Goal: Find specific page/section: Find specific page/section

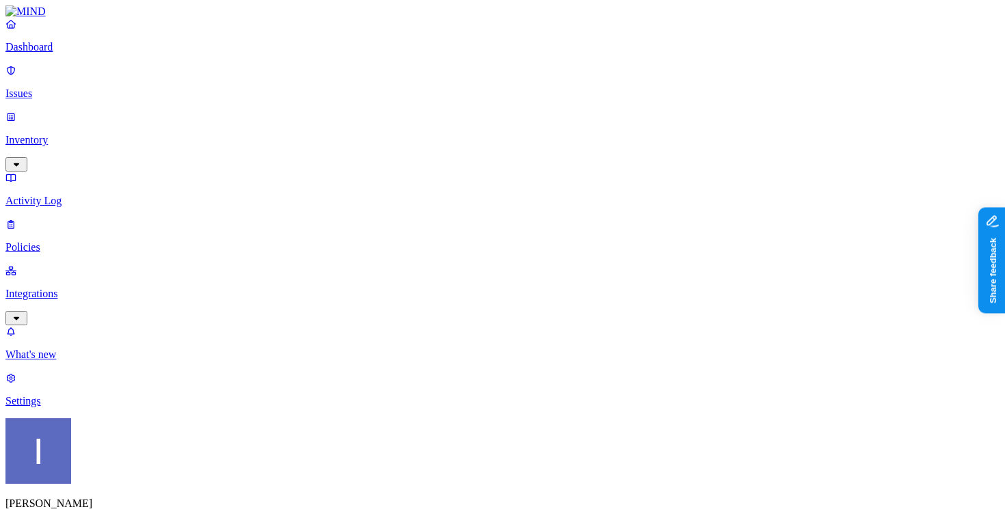
click at [36, 288] on p "Integrations" at bounding box center [502, 294] width 994 height 12
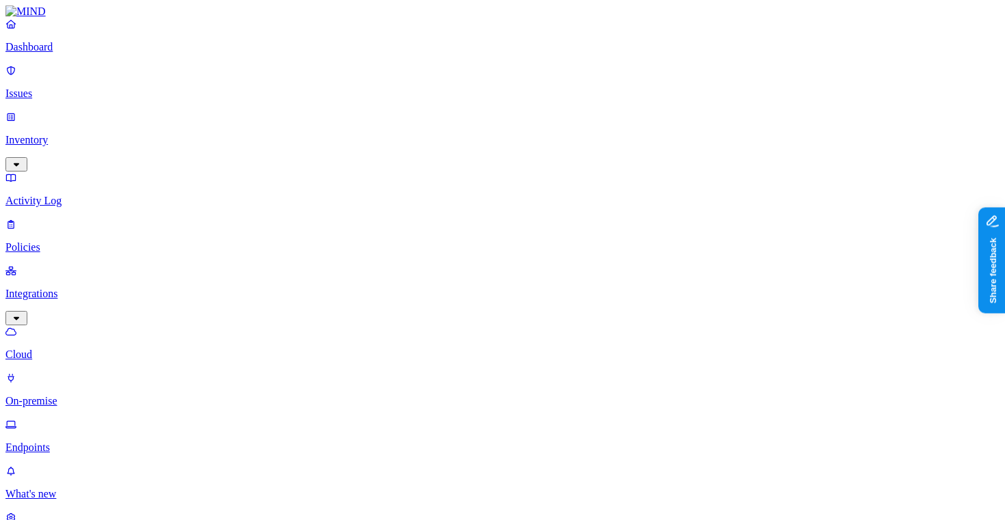
click at [53, 442] on p "Endpoints" at bounding box center [502, 448] width 994 height 12
click at [100, 325] on link "Cloud" at bounding box center [502, 343] width 994 height 36
click at [98, 395] on p "On-premise" at bounding box center [502, 401] width 994 height 12
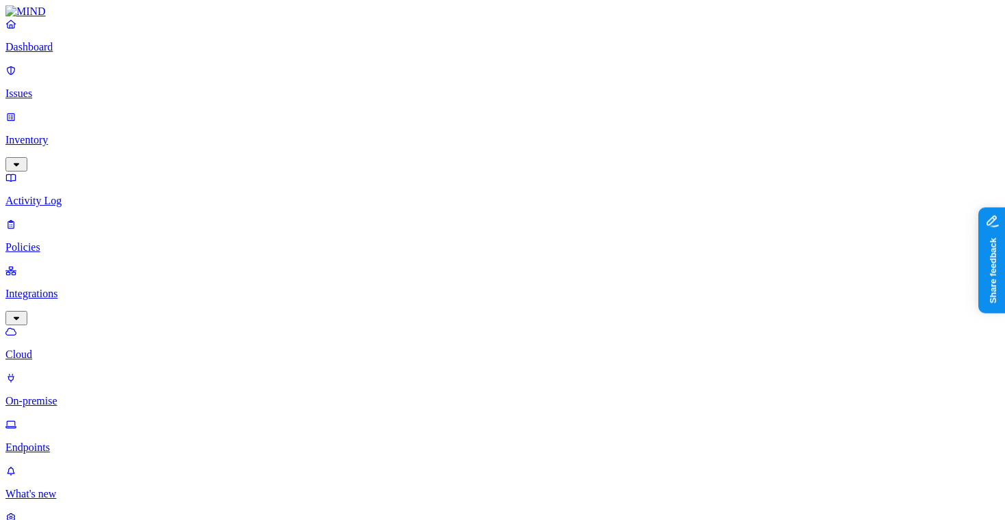
click at [103, 511] on link "Settings" at bounding box center [502, 529] width 994 height 36
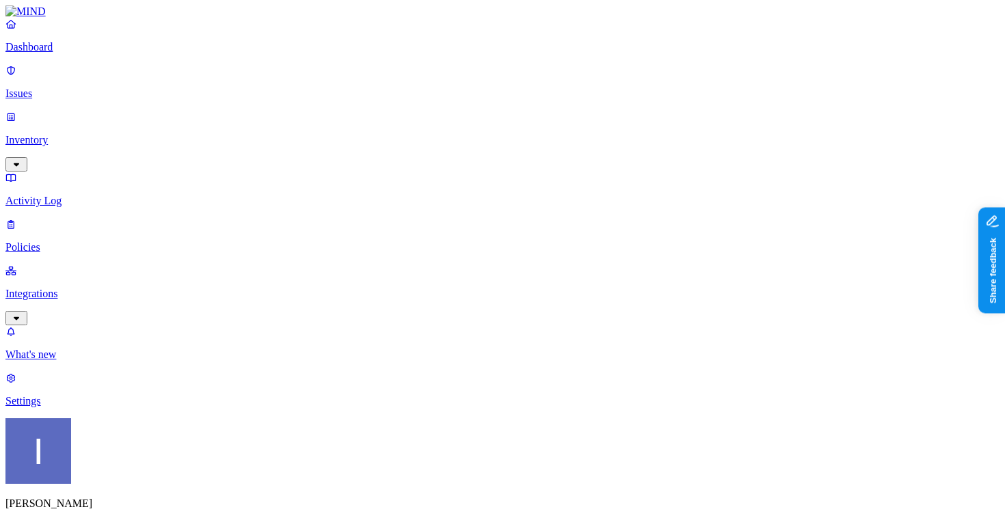
click at [107, 407] on nav "Dashboard Issues Inventory Activity Log Policies Integrations What's new 1 Sett…" at bounding box center [502, 213] width 994 height 390
click at [105, 361] on link "What's new" at bounding box center [502, 343] width 994 height 36
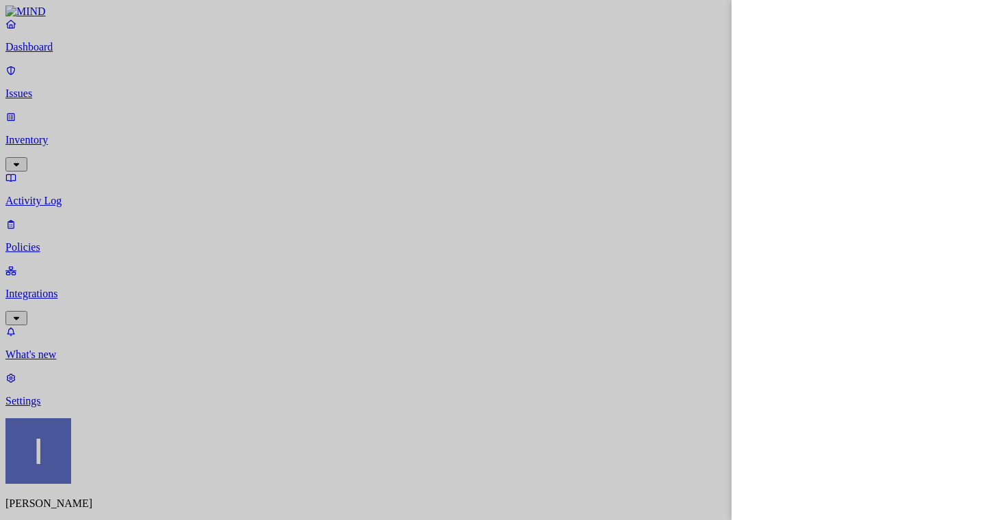
click at [90, 65] on div at bounding box center [502, 260] width 1005 height 520
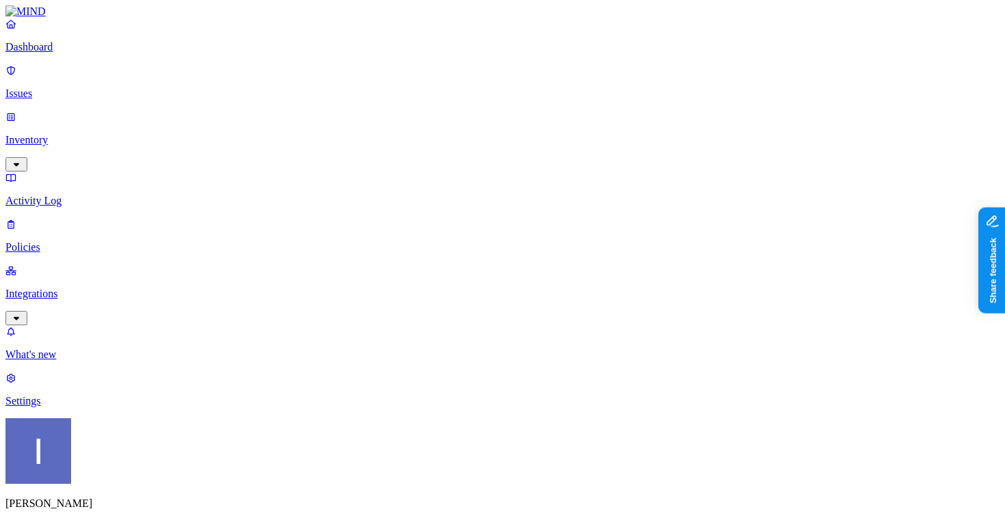
click at [87, 53] on p "Dashboard" at bounding box center [502, 47] width 994 height 12
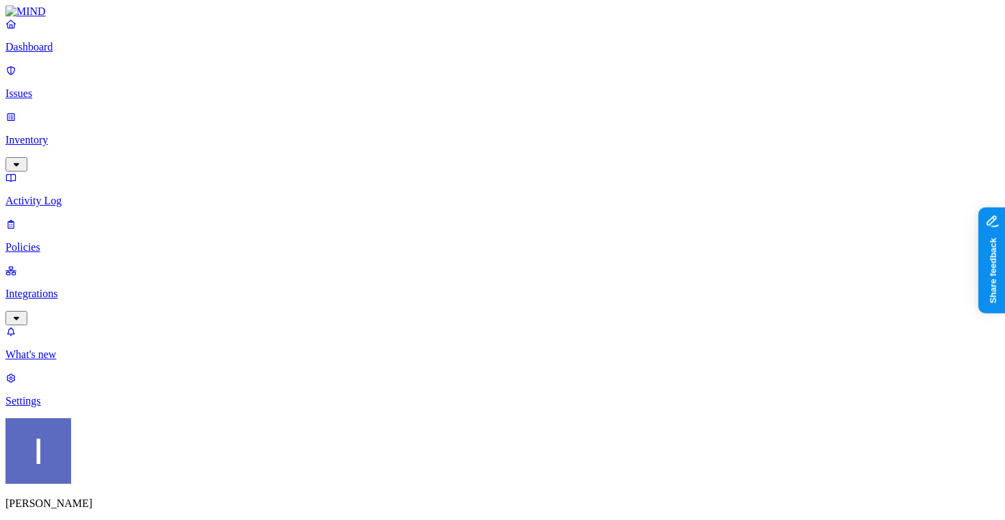
click at [34, 195] on p "Activity Log" at bounding box center [502, 201] width 994 height 12
click at [55, 241] on p "Policies" at bounding box center [502, 247] width 994 height 12
click at [323, 105] on div "Endpoint" at bounding box center [323, 123] width 0 height 37
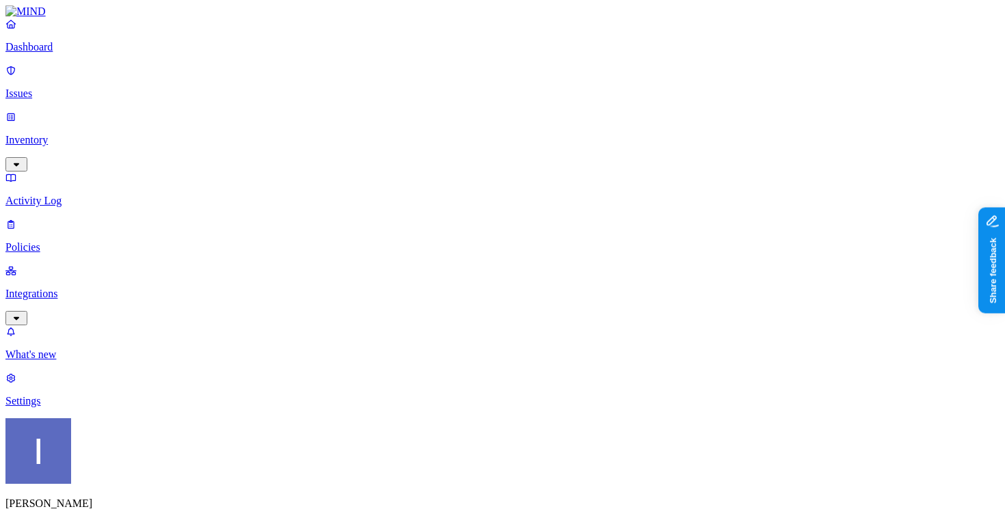
click at [98, 53] on p "Dashboard" at bounding box center [502, 47] width 994 height 12
